Goal: Contribute content

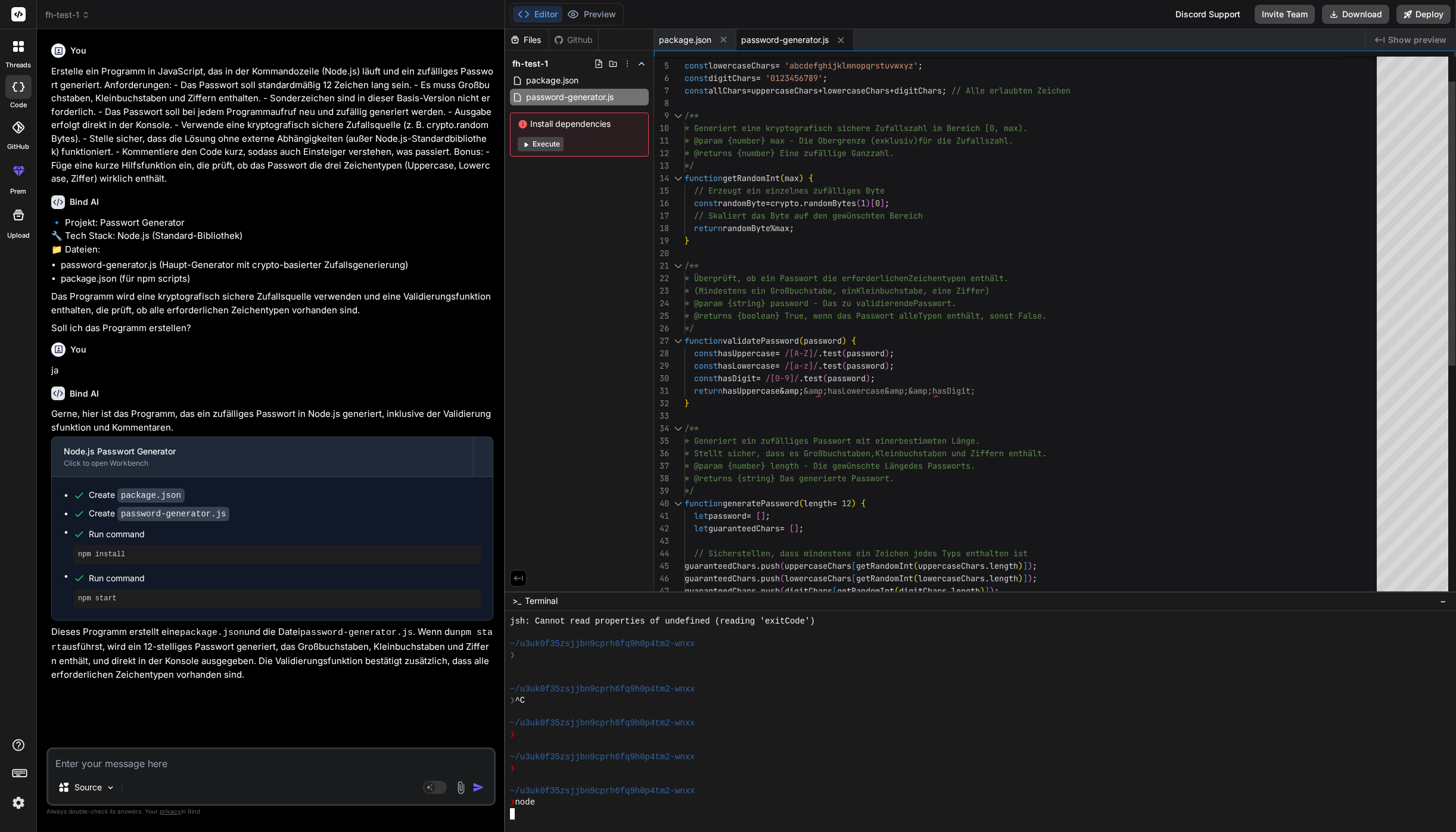
scroll to position [1324, 0]
click at [59, 16] on span "fh-test-1" at bounding box center [67, 15] width 44 height 12
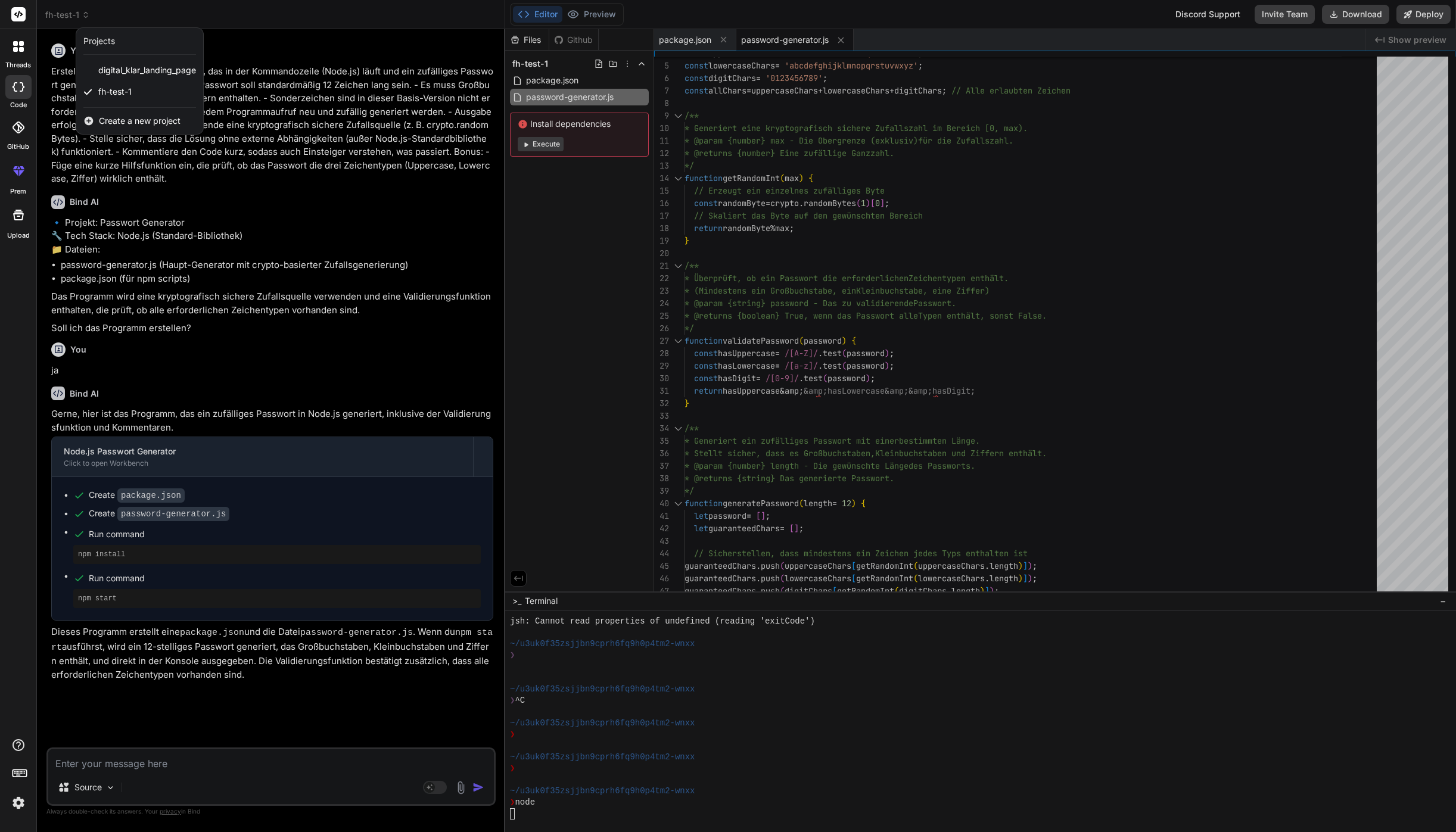
click at [109, 16] on div at bounding box center [728, 416] width 1456 height 832
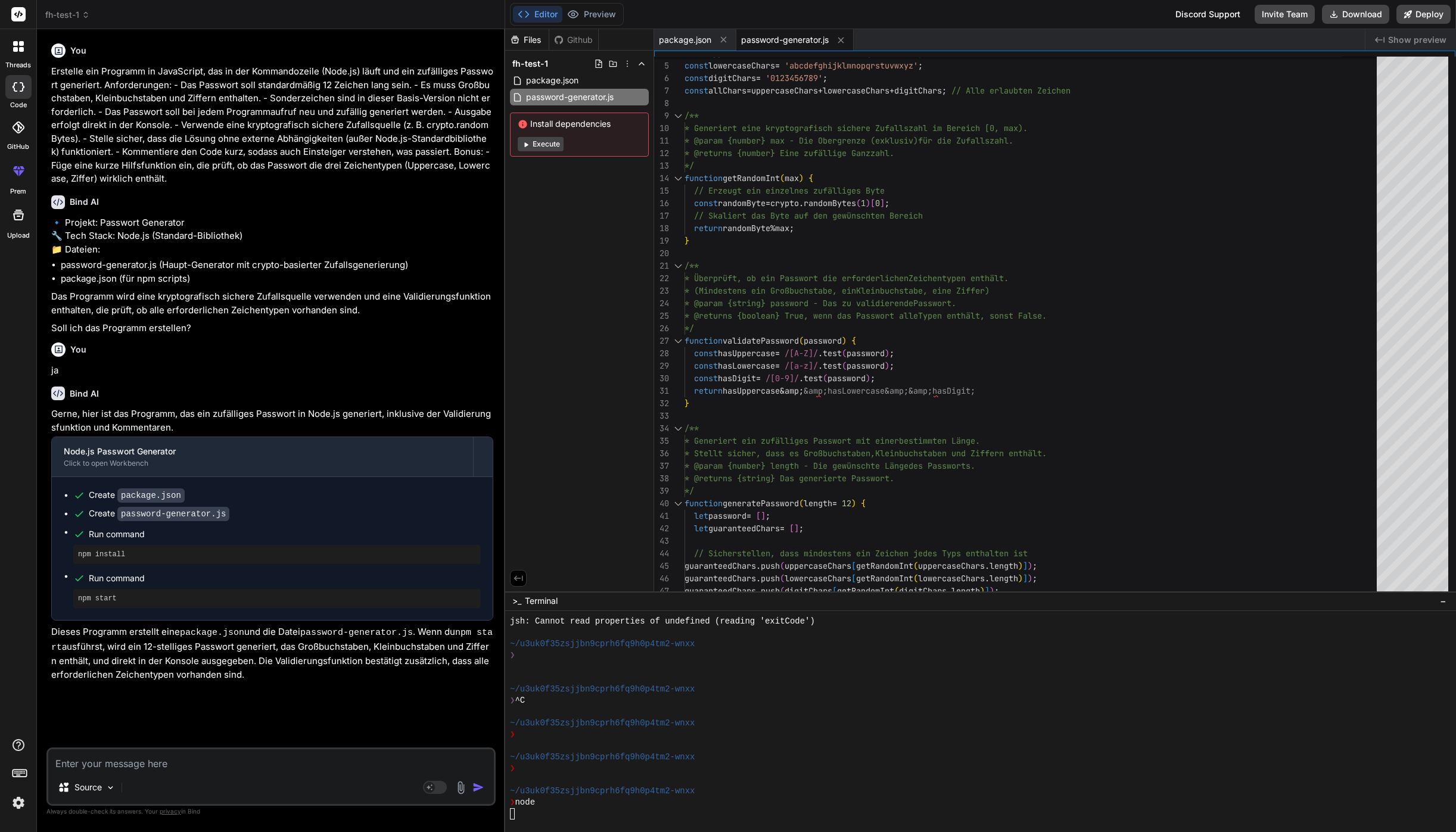
click at [537, 19] on button "Editor" at bounding box center [537, 14] width 49 height 17
click at [545, 15] on button "Editor" at bounding box center [537, 14] width 49 height 17
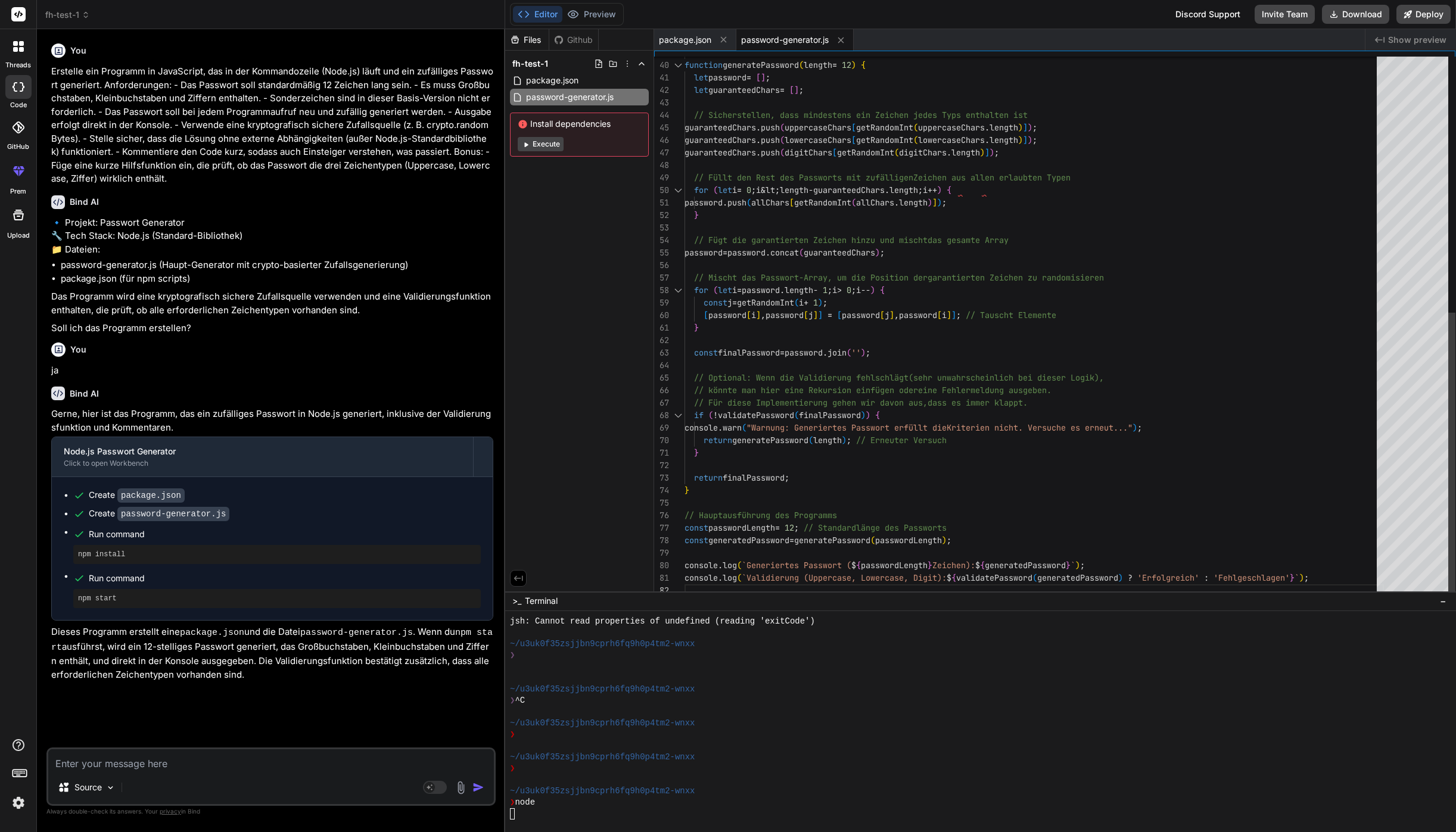
scroll to position [13, 0]
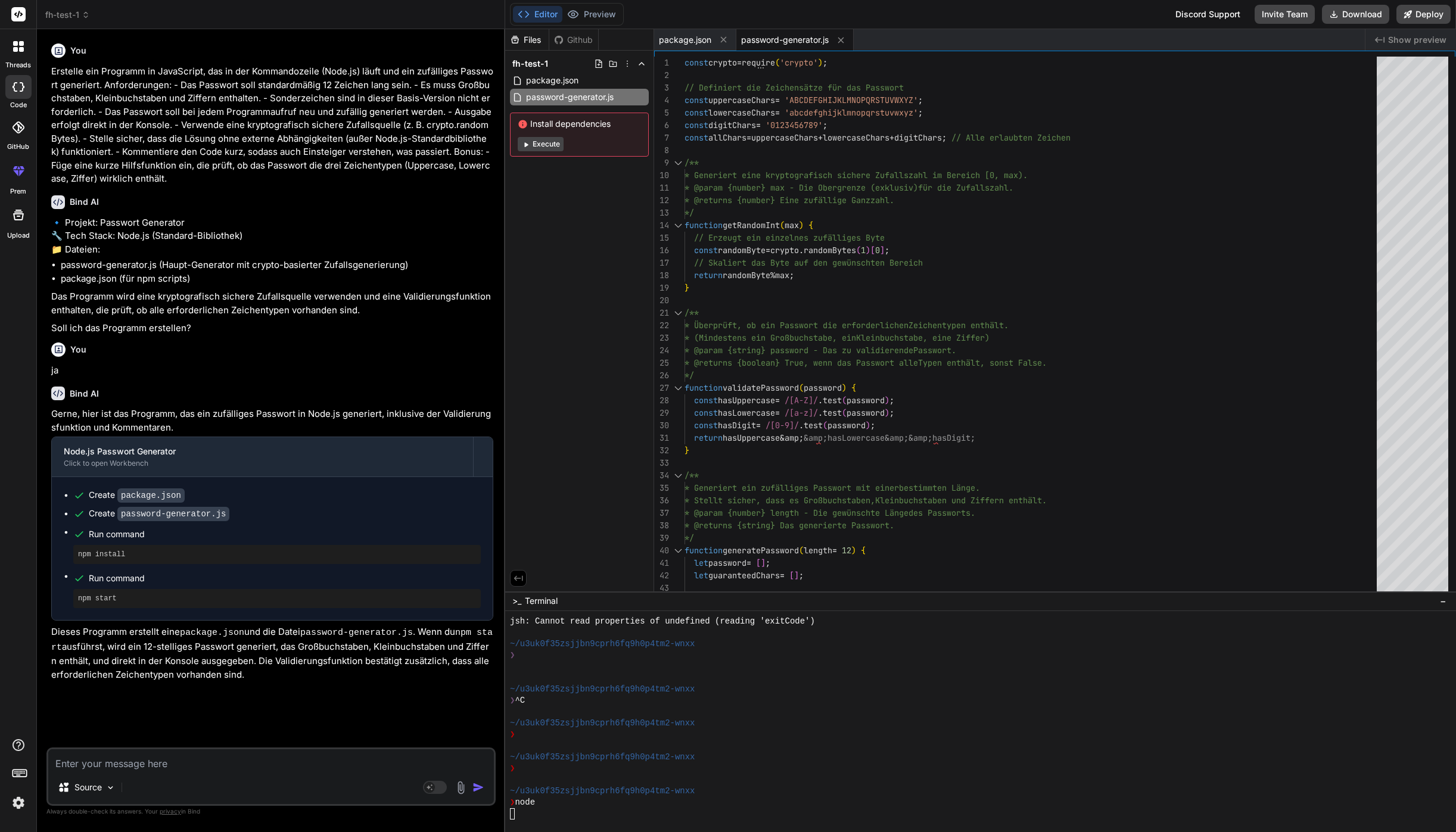
click at [65, 16] on span "fh-test-1" at bounding box center [67, 15] width 44 height 12
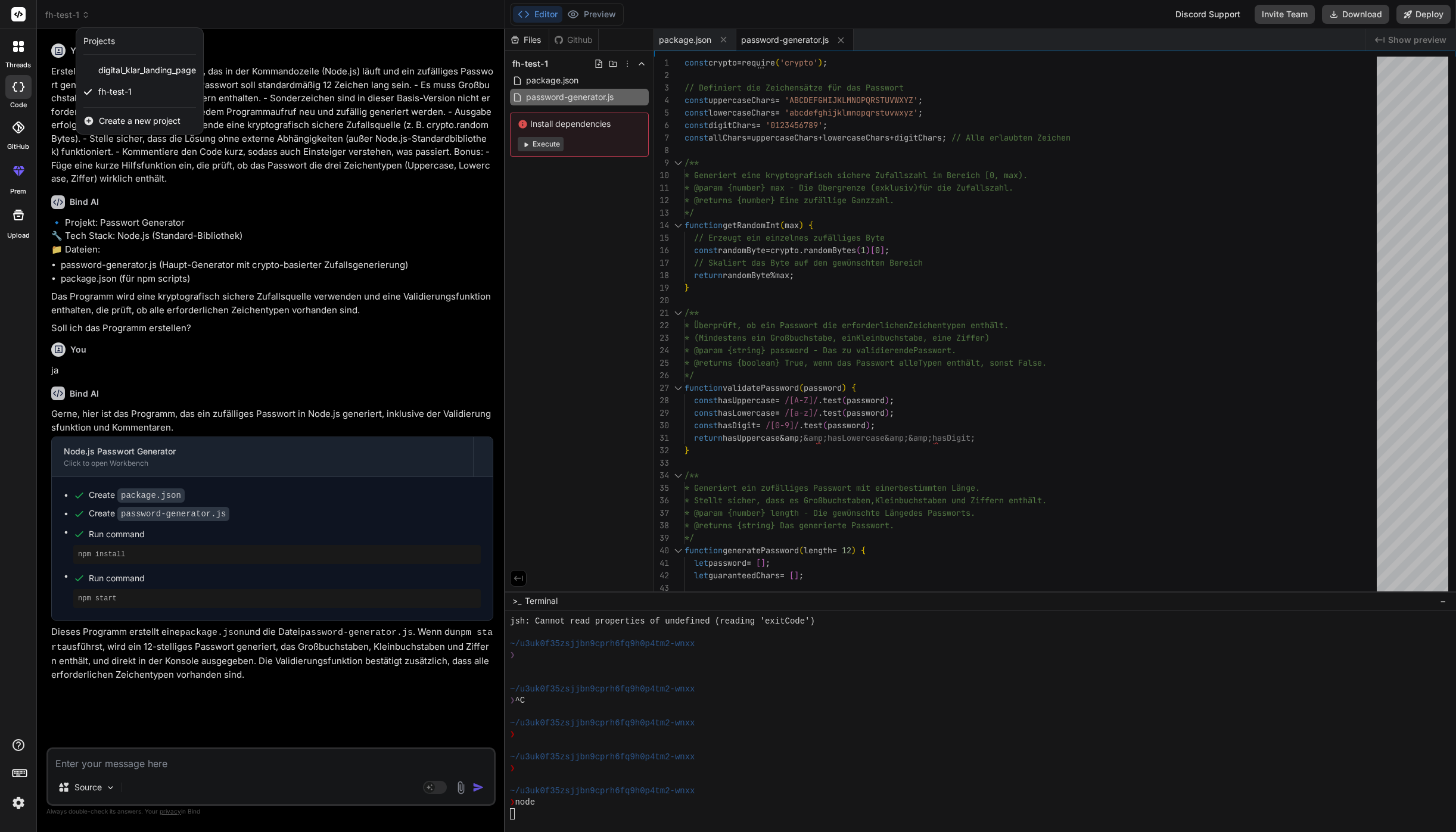
click at [110, 117] on span "Create a new project" at bounding box center [140, 121] width 82 height 12
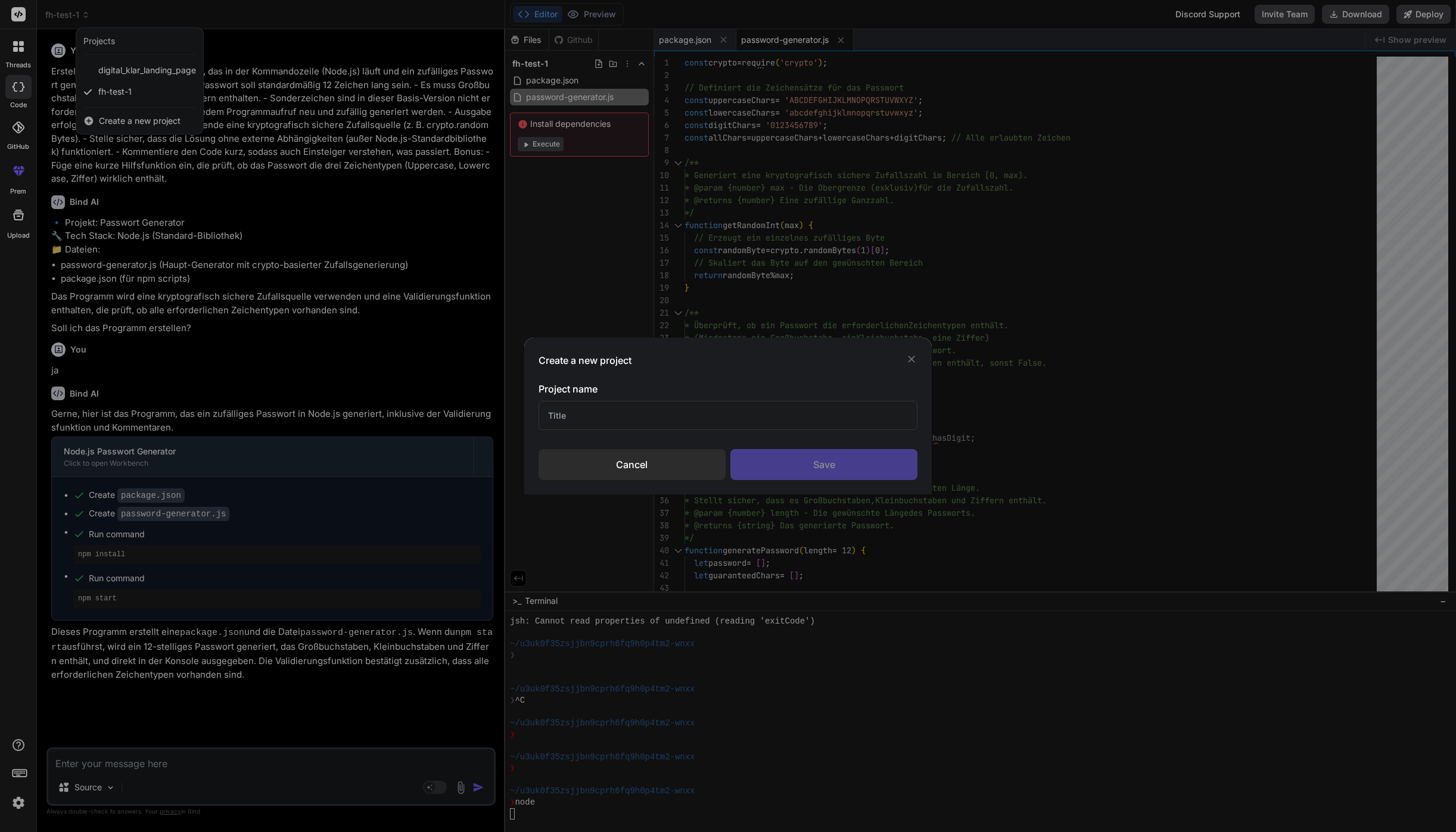
click at [584, 418] on input "text" at bounding box center [728, 415] width 379 height 29
type input "fh-test2"
click at [788, 459] on div "Save" at bounding box center [824, 465] width 187 height 31
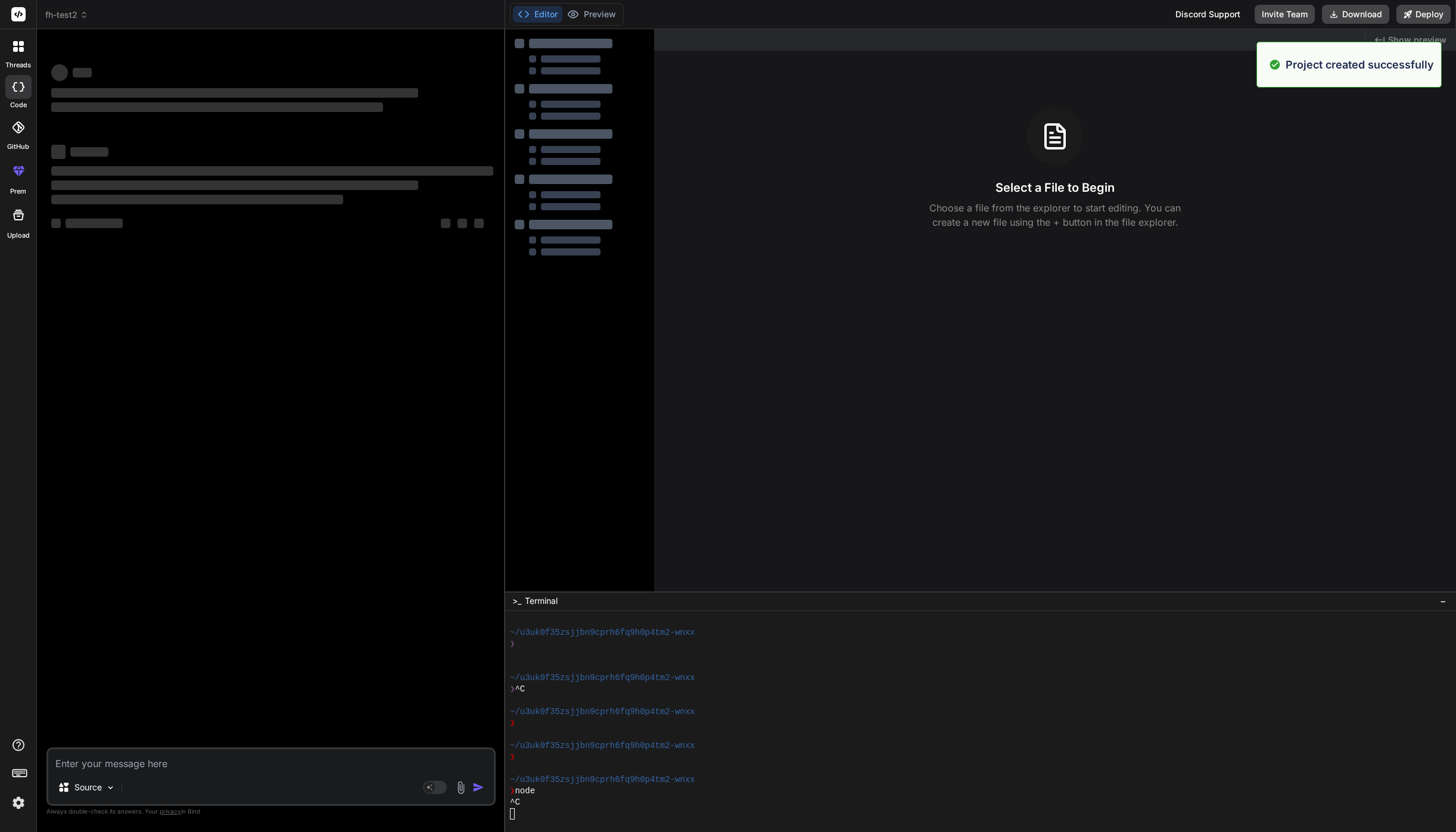
scroll to position [1334, 0]
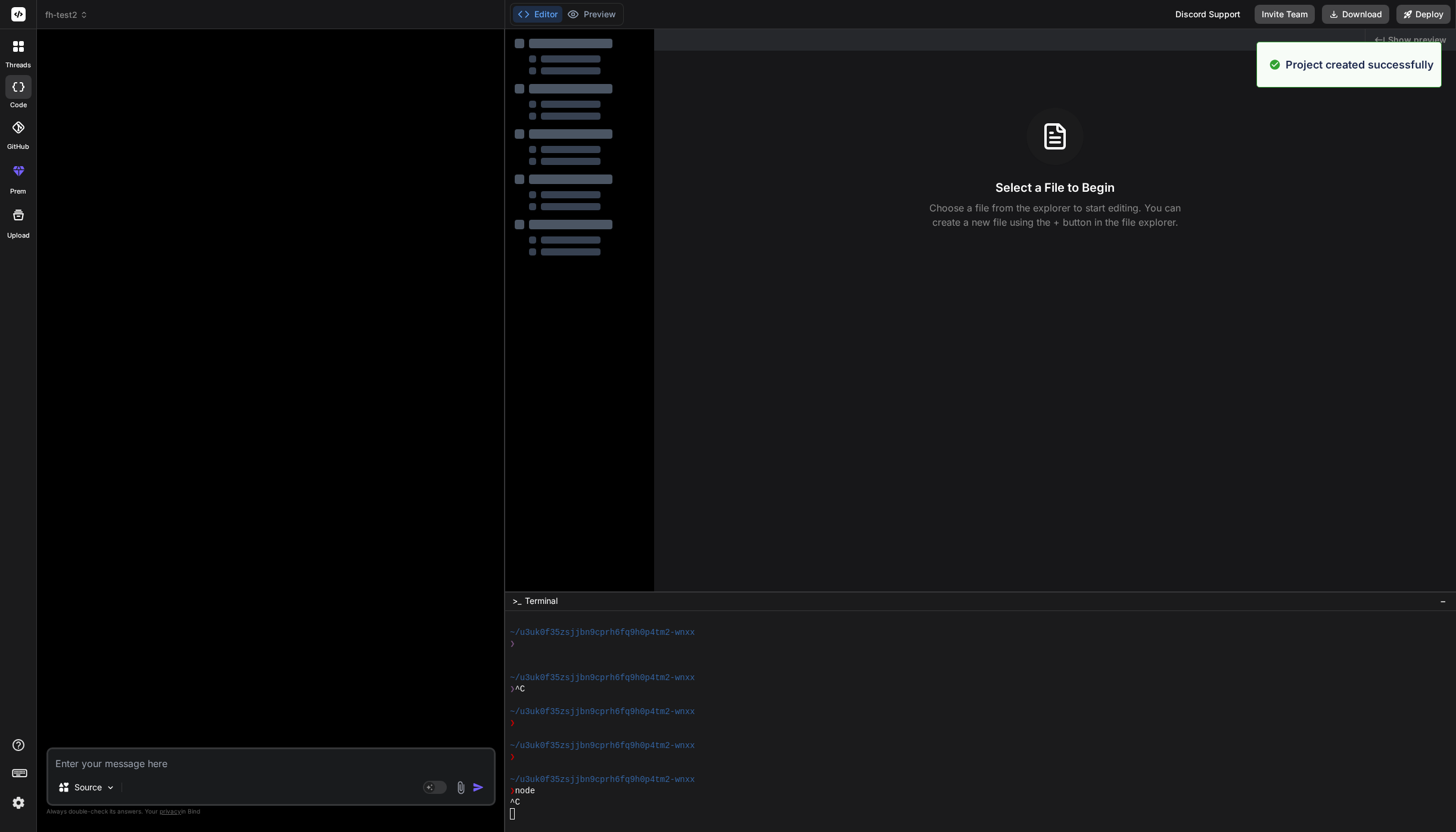
type textarea "x"
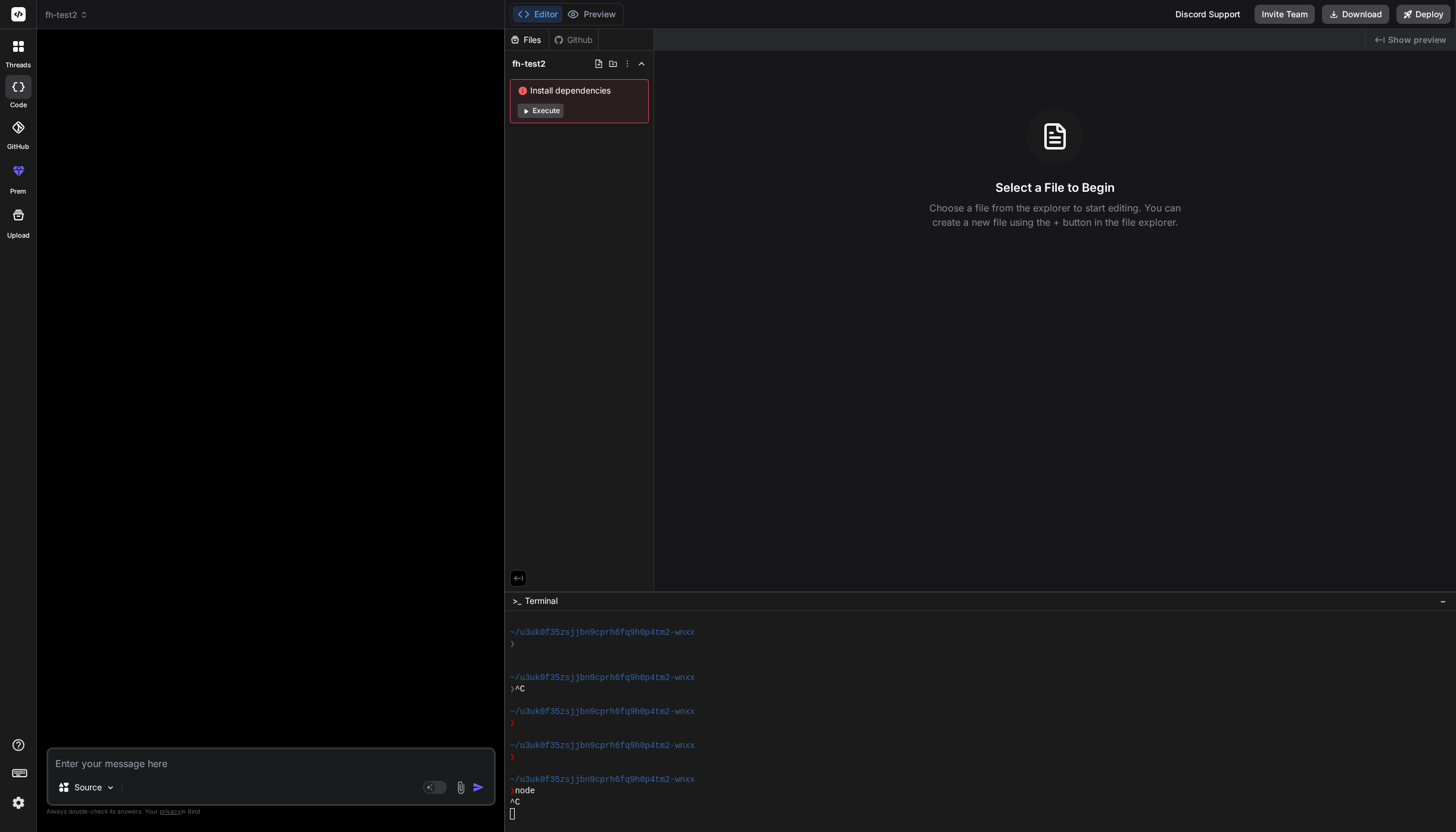
click at [116, 762] on textarea at bounding box center [271, 760] width 446 height 22
paste textarea "Erstelle eine kleine Webanwendung (nur HTML, CSS, JavaScript), die ein zufällig…"
type textarea "Erstelle eine kleine Webanwendung (nur HTML, CSS, JavaScript), die ein zufällig…"
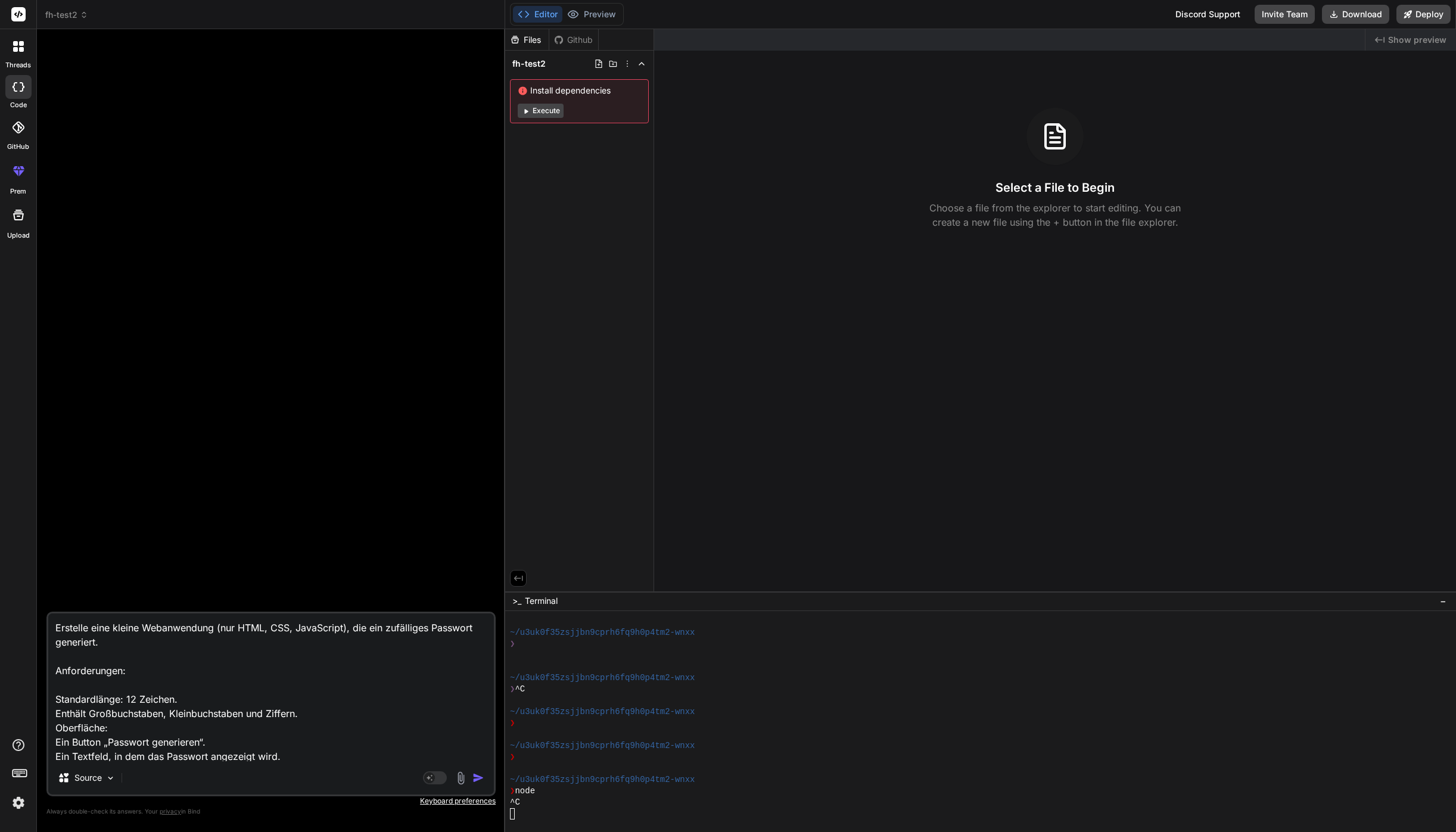
scroll to position [115, 0]
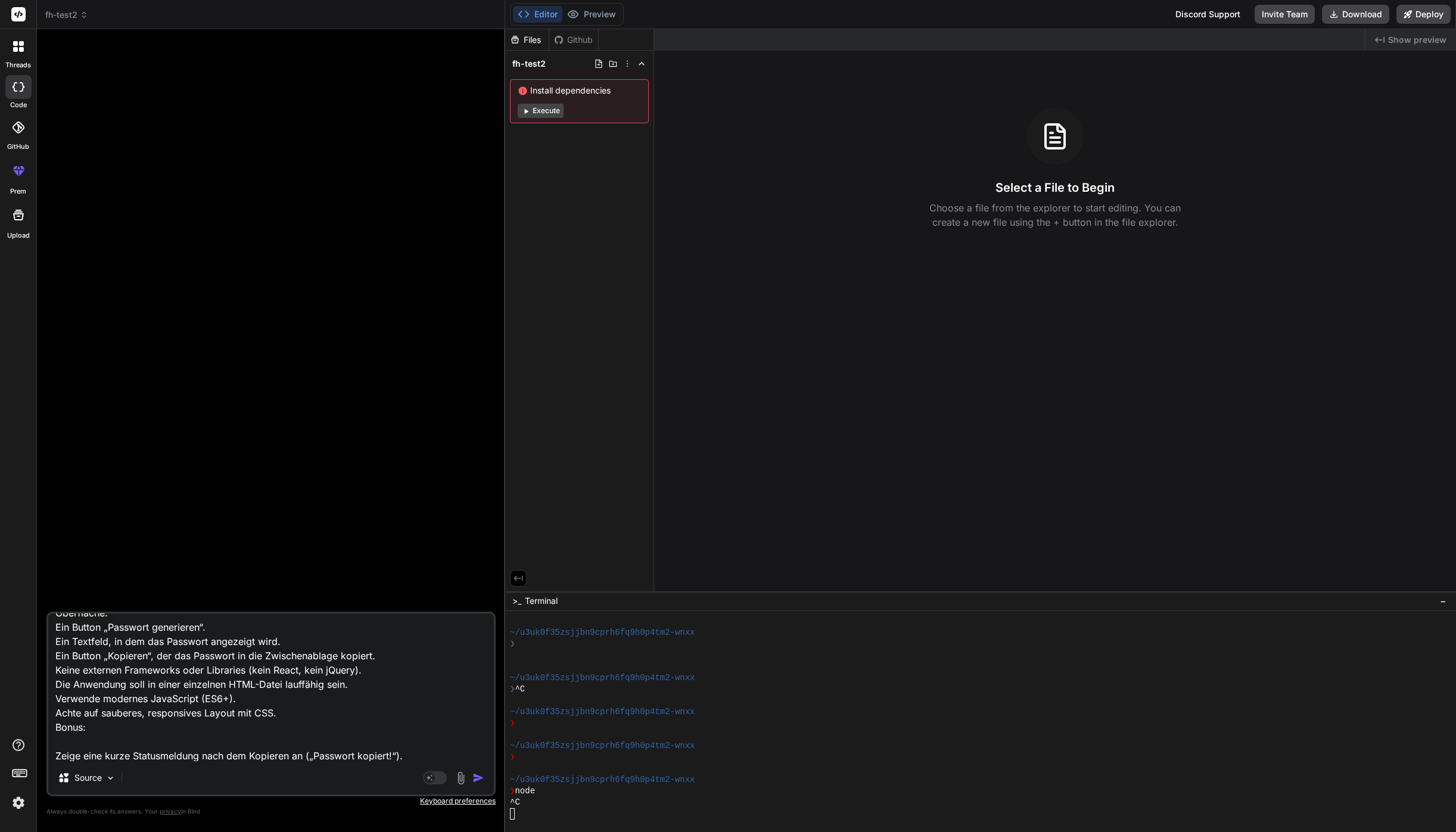
type textarea "x"
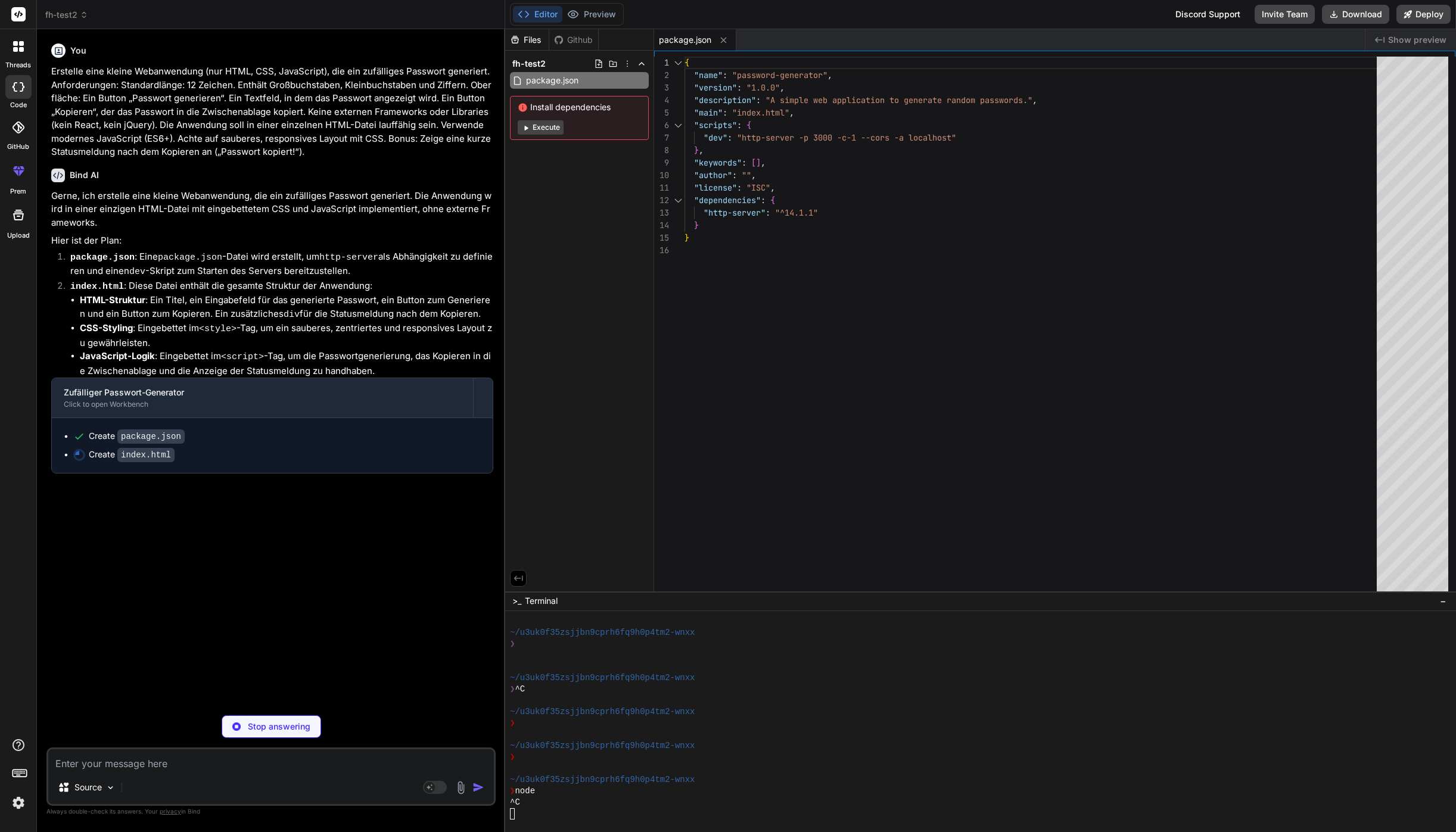
type textarea "x"
type textarea "</script> </body> </html>"
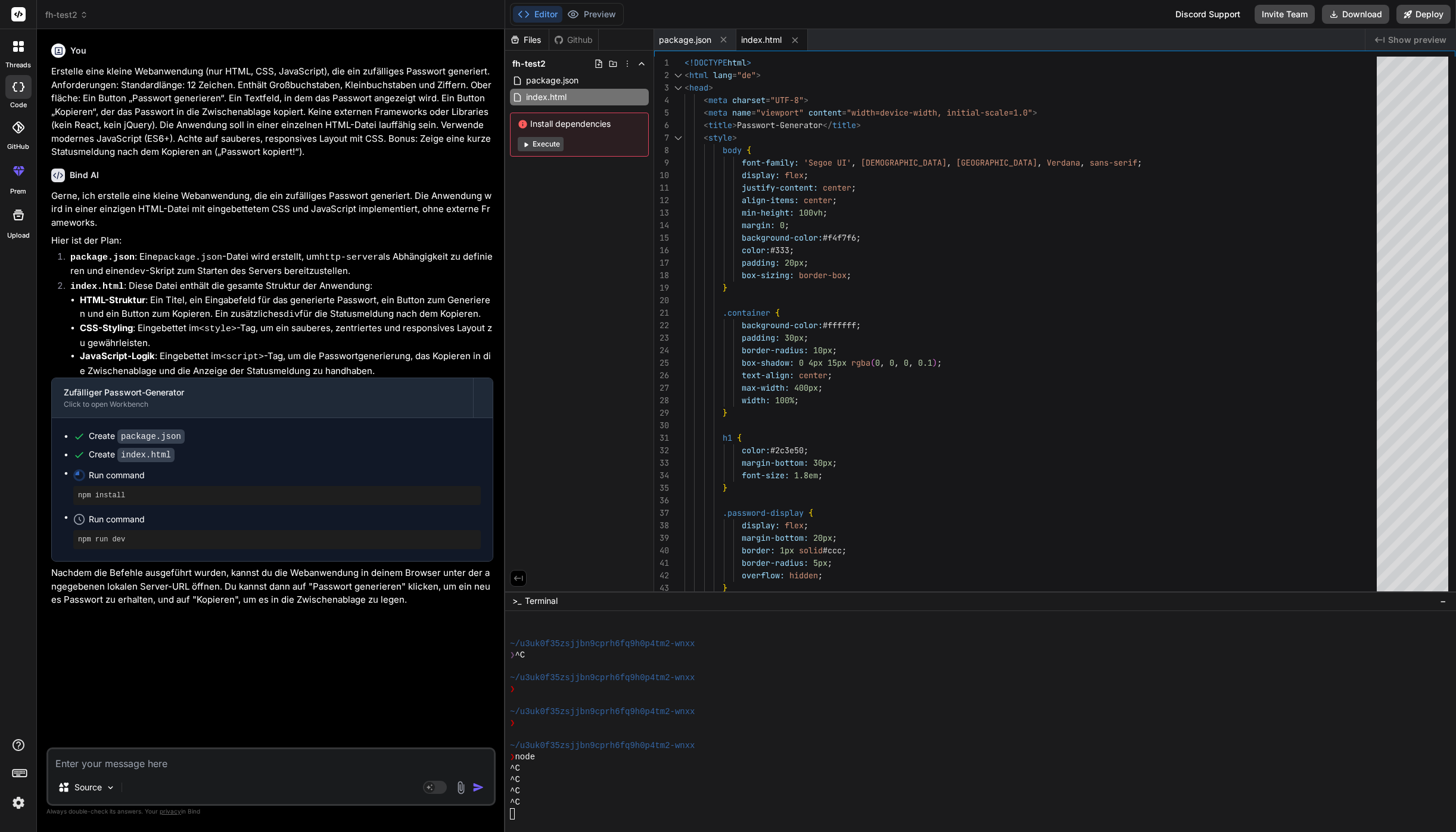
scroll to position [1369, 0]
type textarea "x"
